Goal: Information Seeking & Learning: Learn about a topic

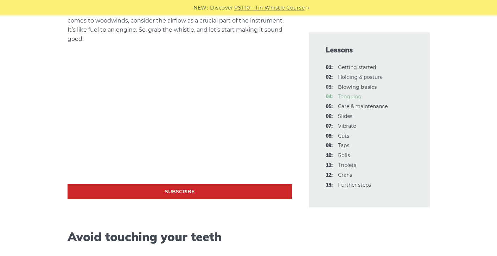
click at [348, 94] on link "04: Tonguing" at bounding box center [350, 96] width 24 height 6
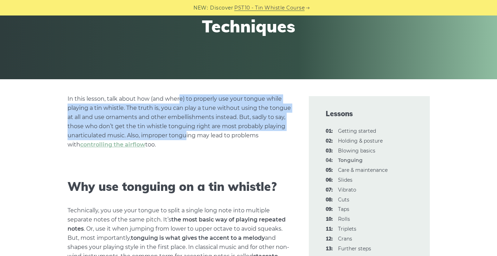
drag, startPoint x: 0, startPoint y: 0, endPoint x: 186, endPoint y: 139, distance: 232.0
click at [186, 139] on p "In this lesson, talk about how (and where) to properly use your tongue while pl…" at bounding box center [180, 121] width 224 height 55
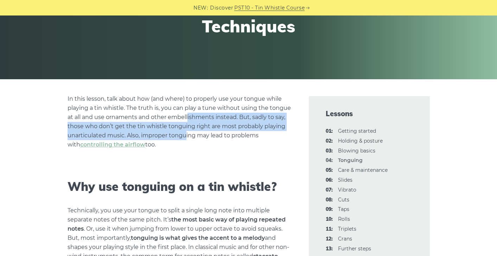
drag, startPoint x: 186, startPoint y: 136, endPoint x: 187, endPoint y: 116, distance: 20.4
click at [187, 116] on p "In this lesson, talk about how (and where) to properly use your tongue while pl…" at bounding box center [180, 121] width 224 height 55
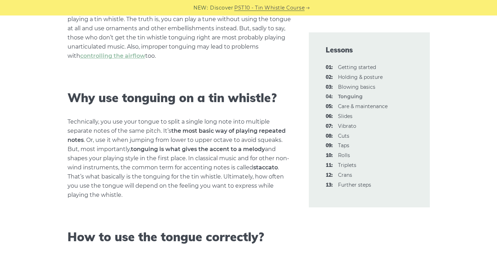
scroll to position [211, 0]
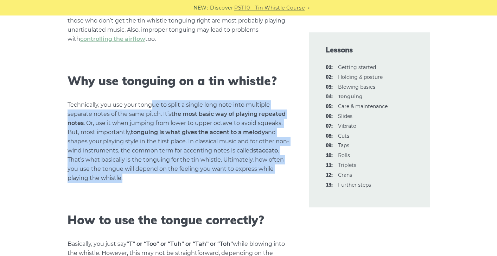
drag, startPoint x: 153, startPoint y: 103, endPoint x: 175, endPoint y: 177, distance: 77.0
click at [175, 177] on p "Technically, you use your tongue to split a single long note into multiple sepa…" at bounding box center [180, 141] width 224 height 82
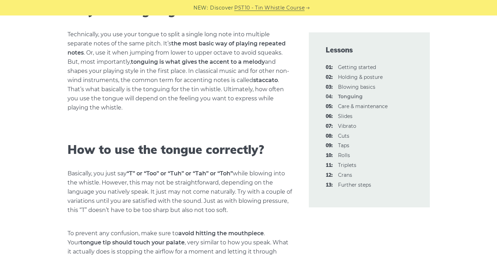
scroll to position [316, 0]
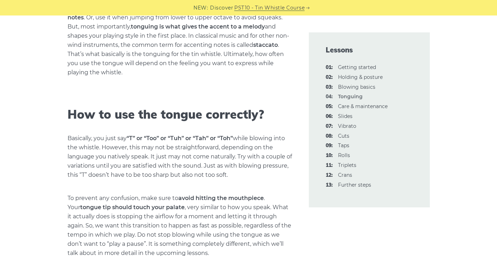
click at [253, 177] on p "Basically, you just say “T” or “Too” or “Tuh” or “Tah” or “Toh” while blowing i…" at bounding box center [180, 157] width 224 height 46
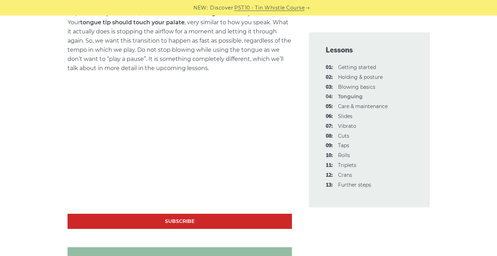
scroll to position [527, 0]
